Goal: Task Accomplishment & Management: Use online tool/utility

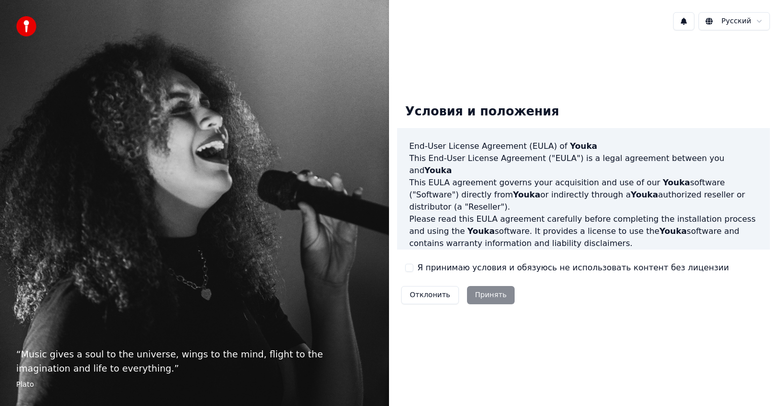
click at [492, 298] on div "Отклонить Принять" at bounding box center [458, 295] width 122 height 26
click at [480, 296] on div "Отклонить Принять" at bounding box center [458, 295] width 122 height 26
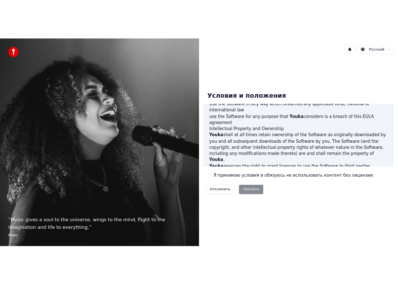
scroll to position [547, 0]
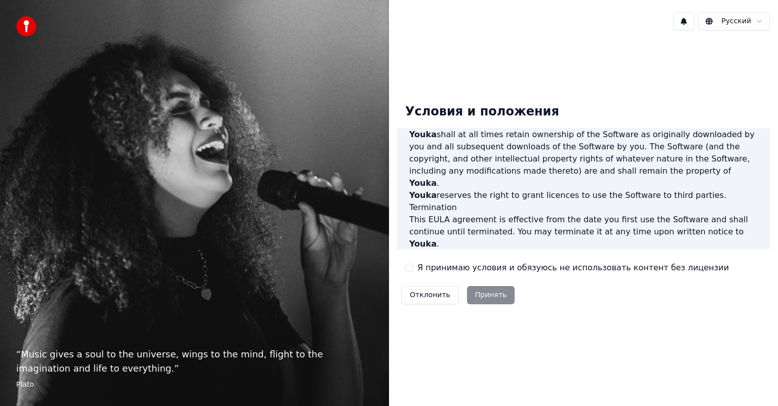
click at [404, 268] on div "Условия и положения End-User License Agreement ([PERSON_NAME]) of Youka This En…" at bounding box center [583, 202] width 373 height 213
click at [405, 266] on button "Я принимаю условия и обязуюсь не использовать контент без лицензии" at bounding box center [409, 268] width 8 height 8
click at [483, 294] on button "Принять" at bounding box center [491, 295] width 48 height 18
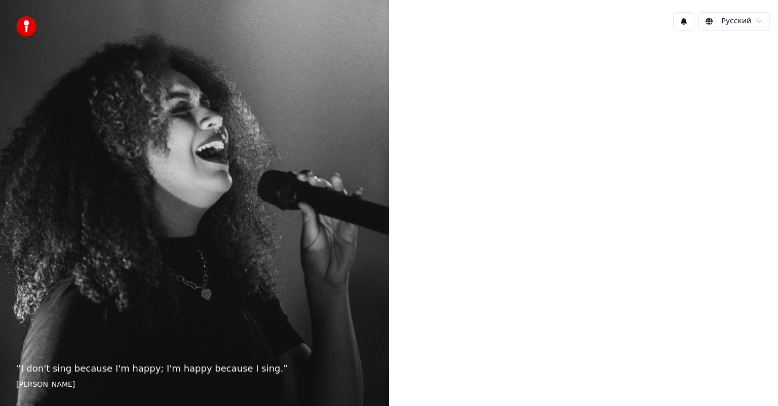
click at [531, 216] on div at bounding box center [583, 201] width 389 height 327
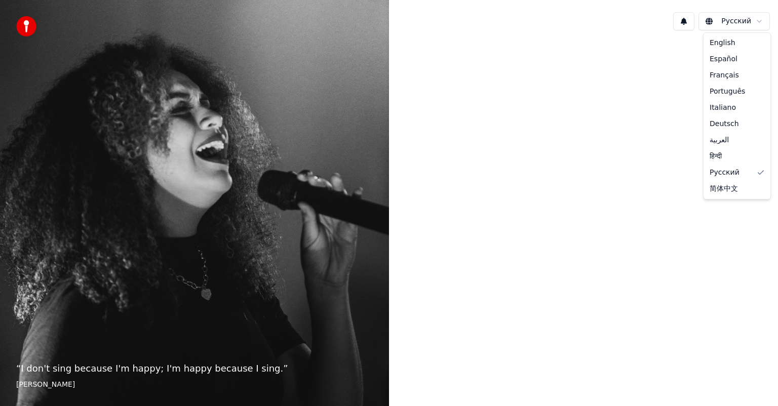
click at [758, 19] on html "“ I don't sing because I'm happy; I'm happy because I sing. ” [PERSON_NAME] Рус…" at bounding box center [389, 203] width 778 height 406
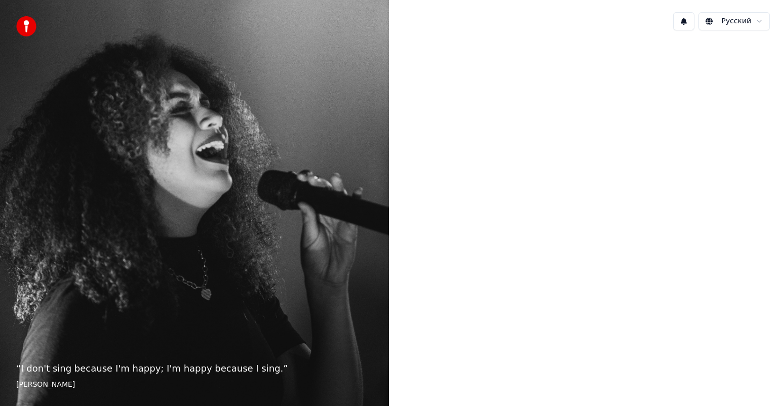
click at [691, 18] on button at bounding box center [683, 21] width 21 height 18
click at [637, 140] on div at bounding box center [583, 201] width 389 height 327
click at [173, 387] on footer "[PERSON_NAME]" at bounding box center [194, 385] width 357 height 10
click at [180, 179] on div "“ I don't sing because I'm happy; I'm happy because I sing. ” [PERSON_NAME]" at bounding box center [194, 203] width 389 height 406
click at [21, 29] on img at bounding box center [26, 26] width 20 height 20
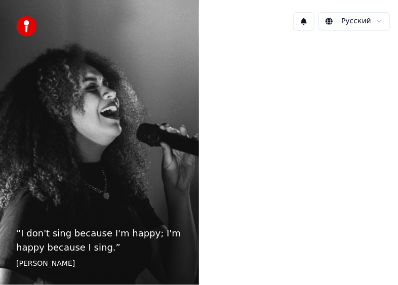
click at [41, 267] on footer "[PERSON_NAME]" at bounding box center [99, 264] width 167 height 10
click at [24, 24] on img at bounding box center [26, 26] width 20 height 20
click at [257, 170] on div at bounding box center [298, 141] width 199 height 206
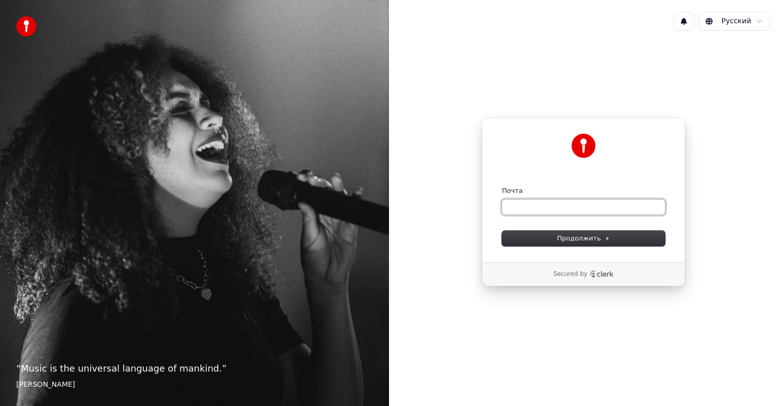
click at [541, 208] on input "Почта" at bounding box center [583, 207] width 163 height 15
type input "*"
click at [575, 243] on button "Продолжить" at bounding box center [583, 238] width 163 height 15
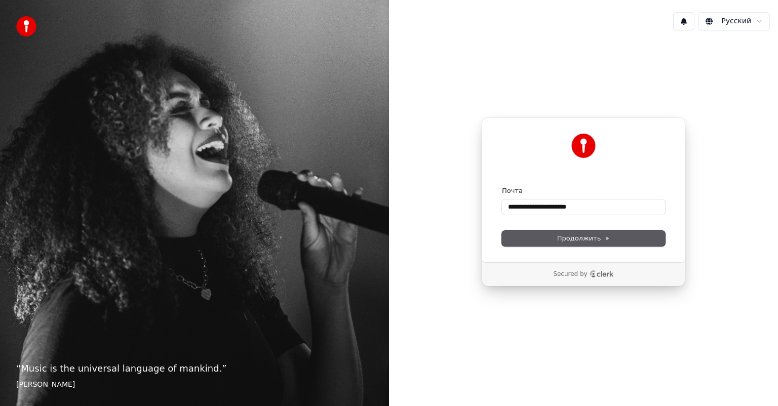
type input "**********"
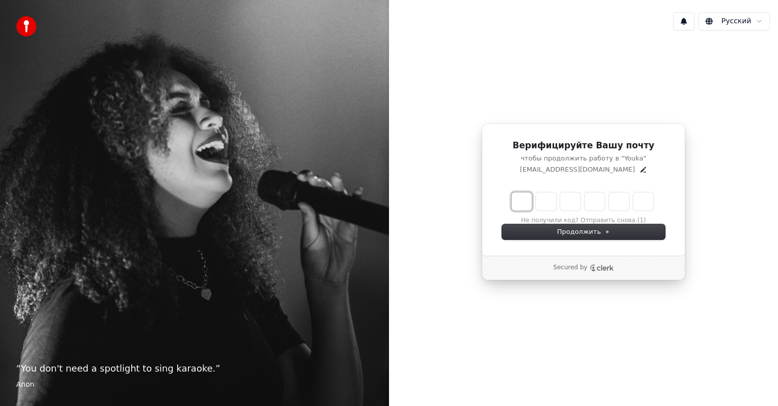
type input "*"
type input "**"
type input "*"
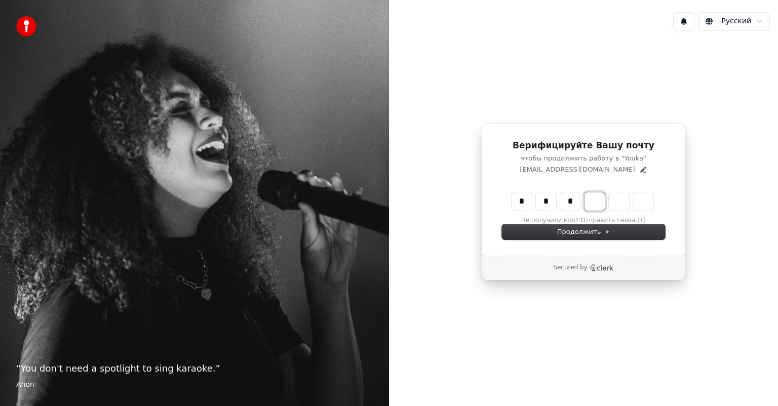
type input "***"
click at [602, 219] on button "Не получили код? Отправить снова." at bounding box center [583, 221] width 116 height 8
type input "*"
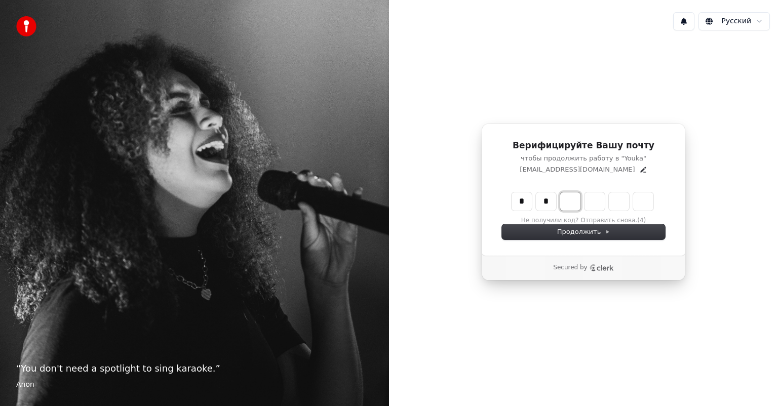
type input "**"
type input "*"
type input "***"
type input "*"
type input "****"
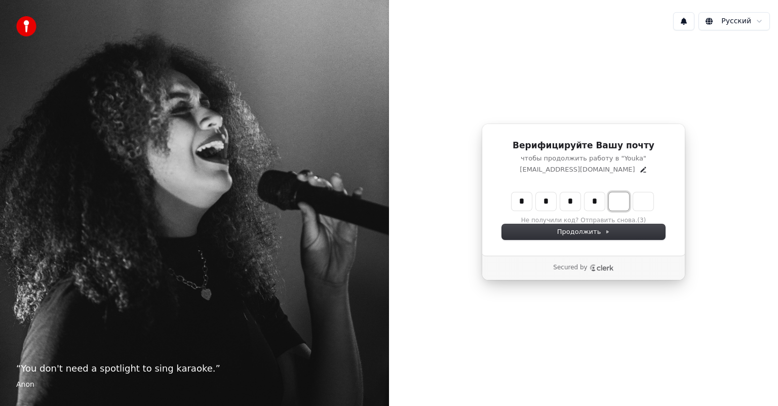
type input "*"
type input "******"
type input "*"
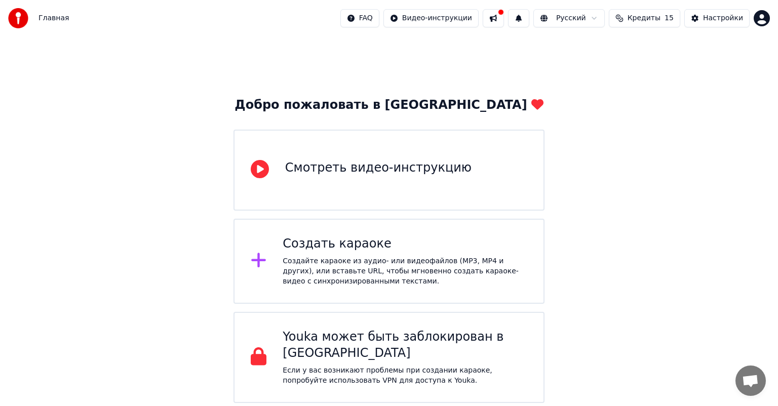
click at [610, 228] on div "Добро пожаловать в Youka Смотреть видео-инструкцию Создать караоке Создайте кар…" at bounding box center [389, 219] width 778 height 367
click at [386, 167] on div "Смотреть видео-инструкцию" at bounding box center [378, 168] width 186 height 16
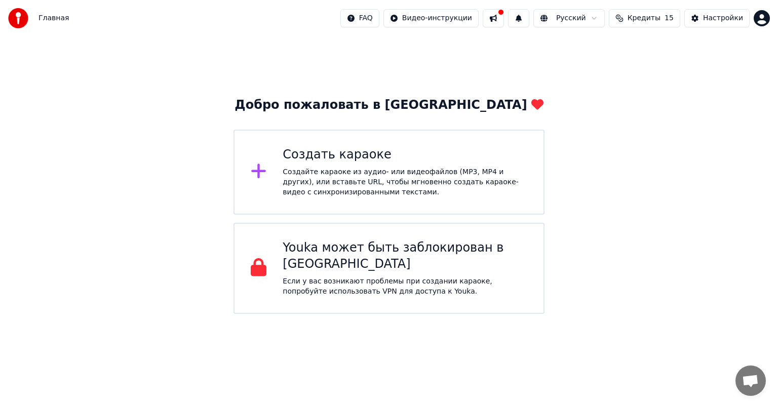
click at [323, 173] on div "Создайте караоке из аудио- или видеофайлов (MP3, MP4 и других), или вставьте UR…" at bounding box center [405, 182] width 245 height 30
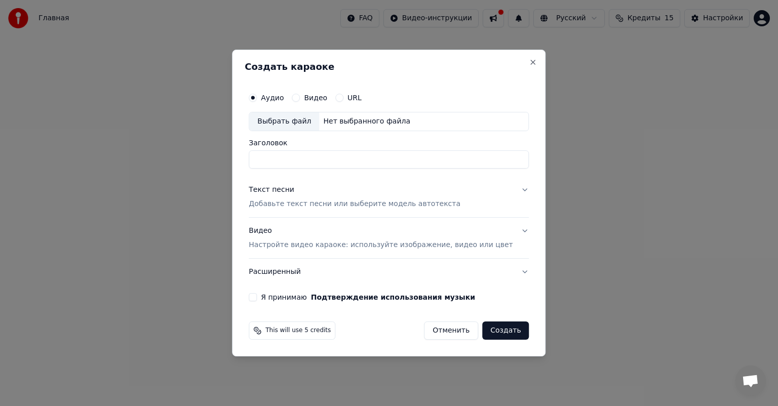
click at [290, 160] on input "Заголовок" at bounding box center [389, 159] width 280 height 18
click at [300, 97] on button "Видео" at bounding box center [296, 98] width 8 height 8
click at [362, 115] on div "Выбрать файл Нет выбранного файла" at bounding box center [389, 121] width 280 height 19
click at [512, 270] on button "Расширенный" at bounding box center [389, 272] width 280 height 26
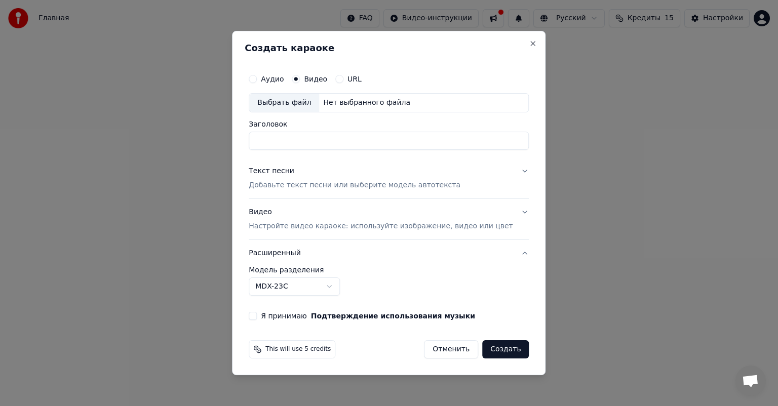
click at [512, 270] on label "Модель разделения" at bounding box center [389, 269] width 280 height 7
click at [529, 43] on button "Close" at bounding box center [533, 44] width 8 height 8
